Goal: Task Accomplishment & Management: Manage account settings

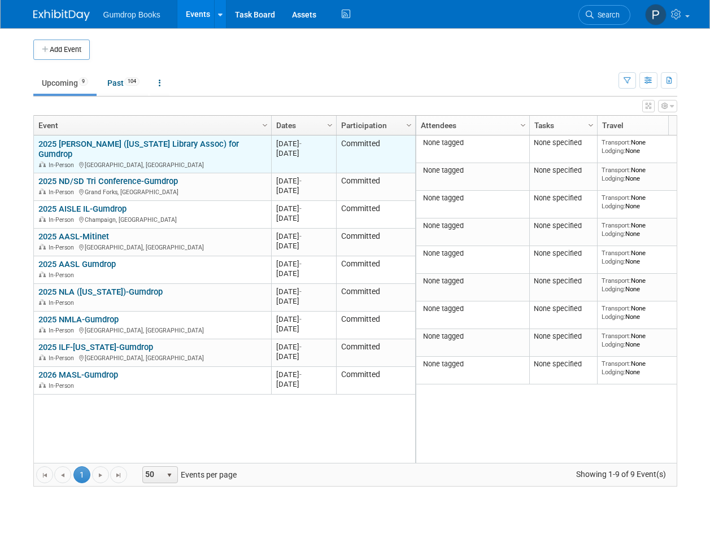
click at [209, 149] on div "2025 [PERSON_NAME] ([US_STATE] Library Assoc) for Gumdrop In-Person [GEOGRAPHIC…" at bounding box center [152, 154] width 228 height 31
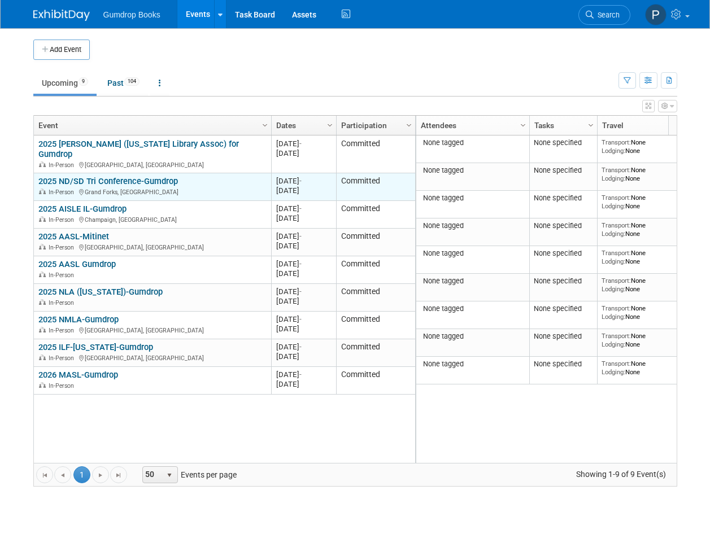
click at [210, 176] on div "2025 ND/SD Tri Conference-Gumdrop In-Person [GEOGRAPHIC_DATA], [GEOGRAPHIC_DATA]" at bounding box center [152, 186] width 228 height 20
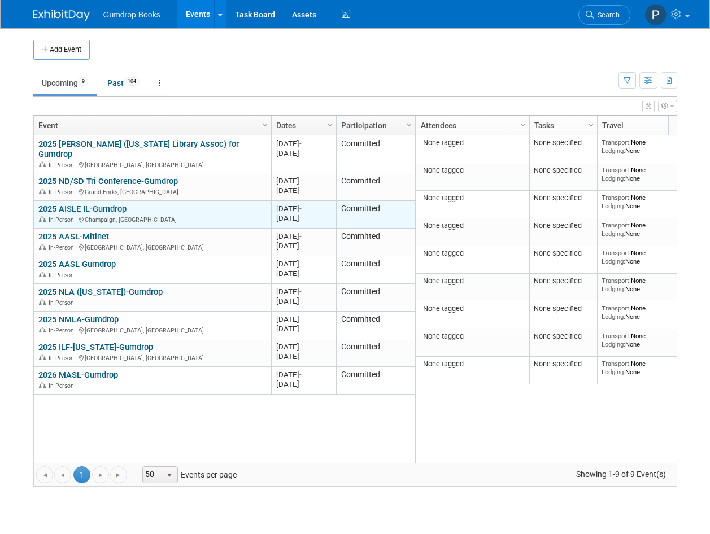
click at [213, 204] on div "2025 AISLE IL-Gumdrop In-Person [GEOGRAPHIC_DATA], [GEOGRAPHIC_DATA]" at bounding box center [152, 214] width 228 height 20
click at [97, 204] on link "2025 AISLE IL-Gumdrop" at bounding box center [82, 209] width 88 height 10
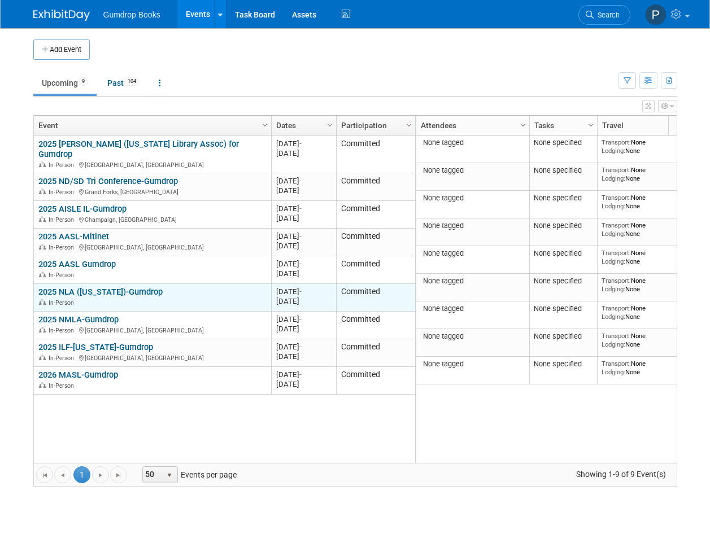
click at [112, 287] on link "2025 NLA ([US_STATE])-Gumdrop" at bounding box center [100, 292] width 124 height 10
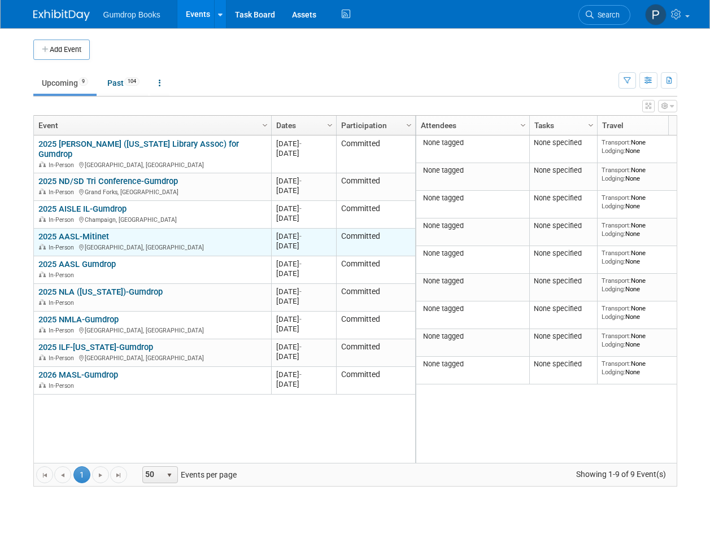
click at [101, 232] on link "2025 AASL-Mitinet" at bounding box center [73, 237] width 71 height 10
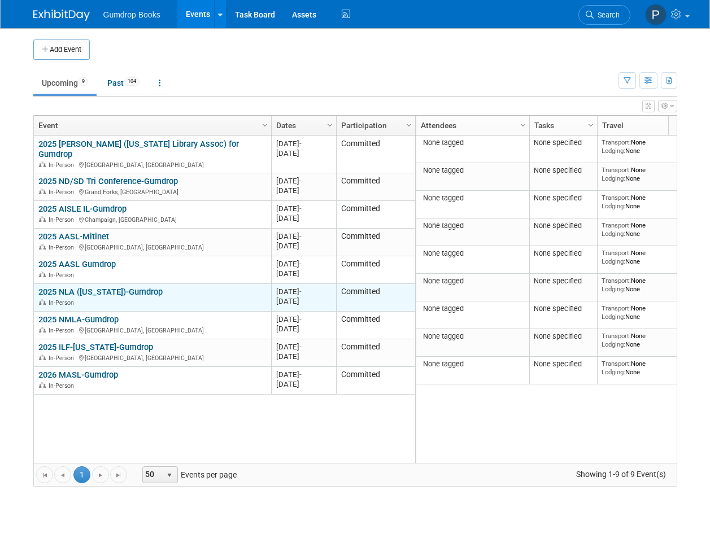
click at [123, 287] on link "2025 NLA ([US_STATE])-Gumdrop" at bounding box center [100, 292] width 124 height 10
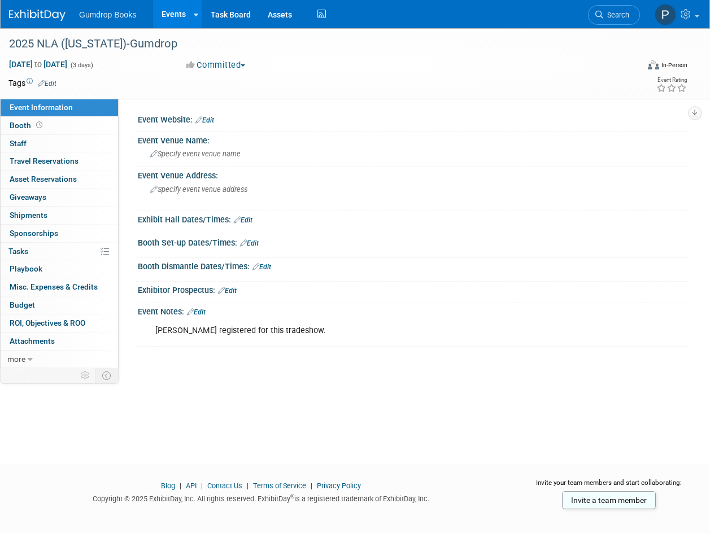
click at [204, 310] on link "Edit" at bounding box center [196, 312] width 19 height 8
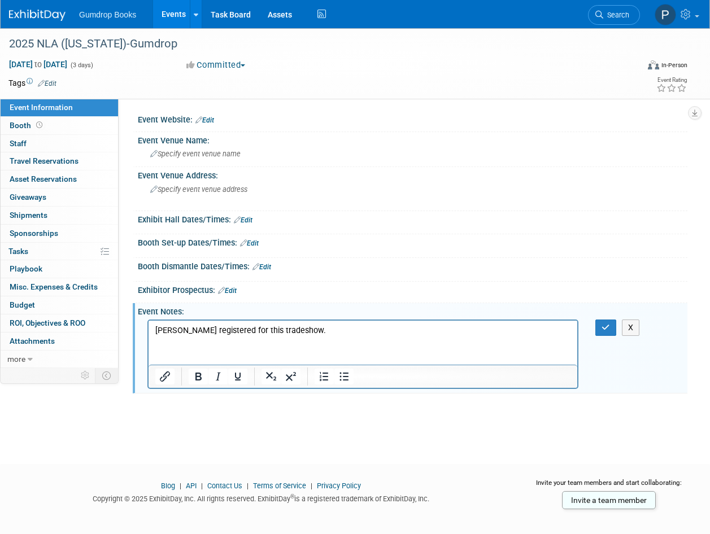
click at [320, 329] on p "[PERSON_NAME] registered for this tradeshow." at bounding box center [363, 330] width 416 height 11
click at [603, 324] on icon "button" at bounding box center [606, 328] width 8 height 8
